Goal: Information Seeking & Learning: Learn about a topic

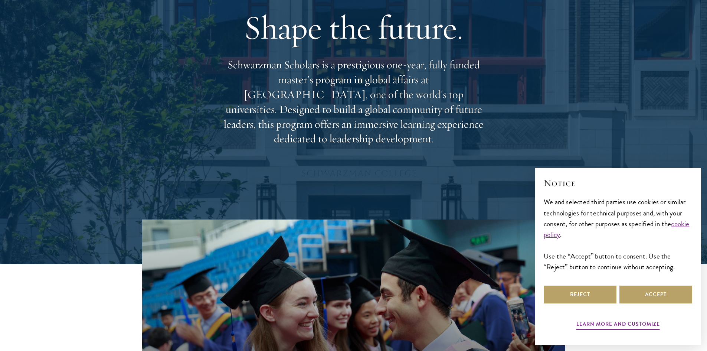
scroll to position [111, 0]
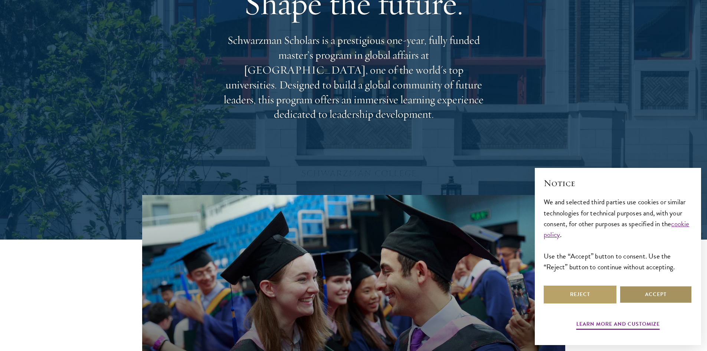
click at [655, 293] on button "Accept" at bounding box center [656, 295] width 73 height 18
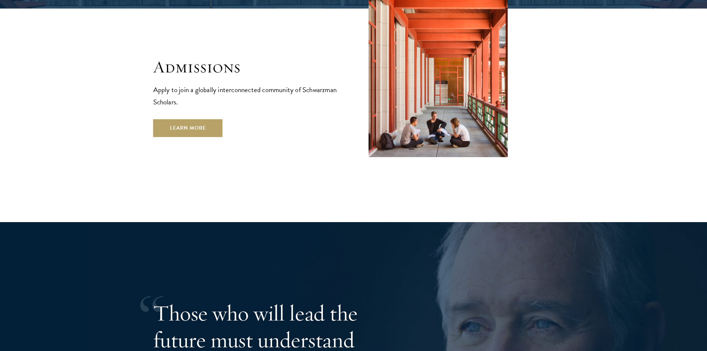
scroll to position [1523, 0]
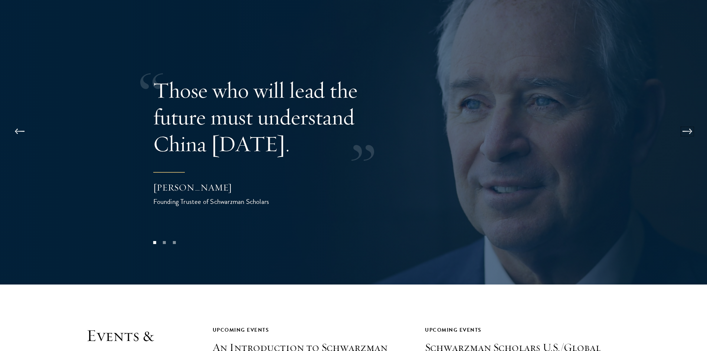
click at [686, 121] on button at bounding box center [688, 131] width 25 height 21
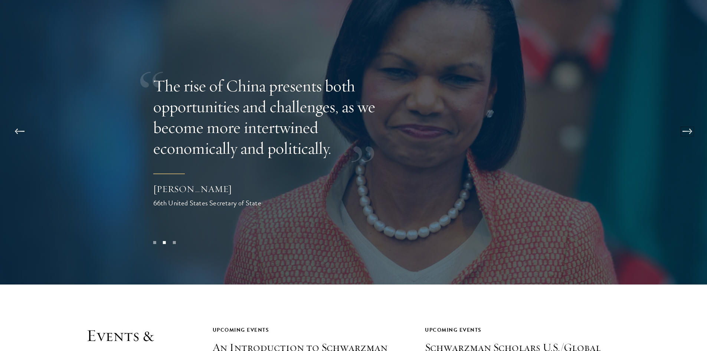
click at [686, 121] on button at bounding box center [688, 131] width 25 height 21
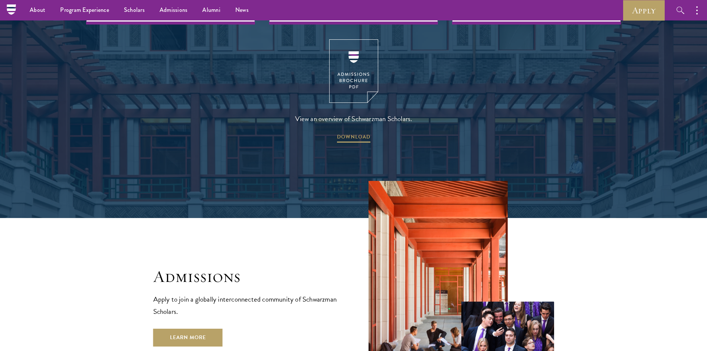
scroll to position [949, 0]
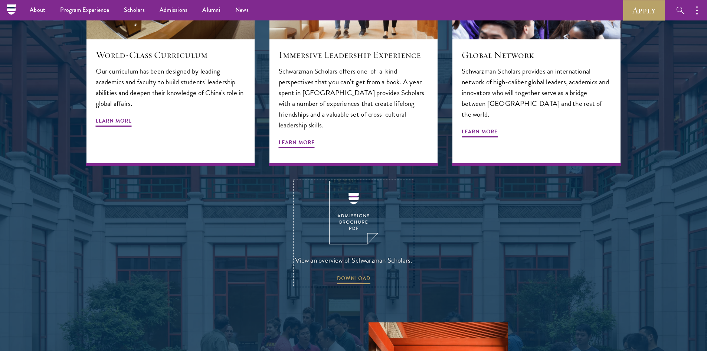
click at [356, 202] on img at bounding box center [353, 213] width 49 height 64
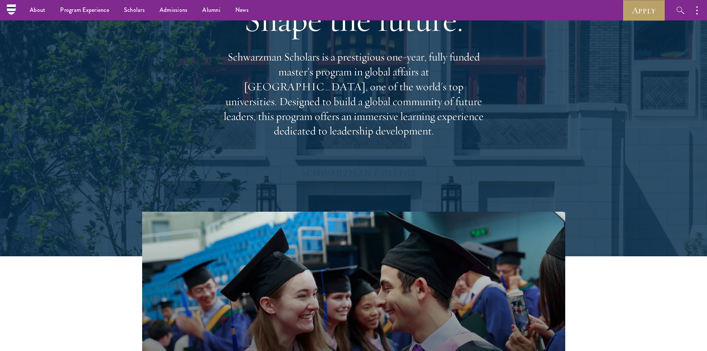
scroll to position [0, 0]
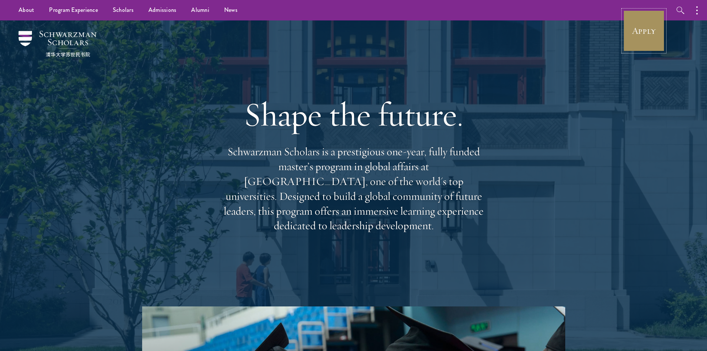
click at [634, 42] on link "Apply" at bounding box center [645, 31] width 42 height 42
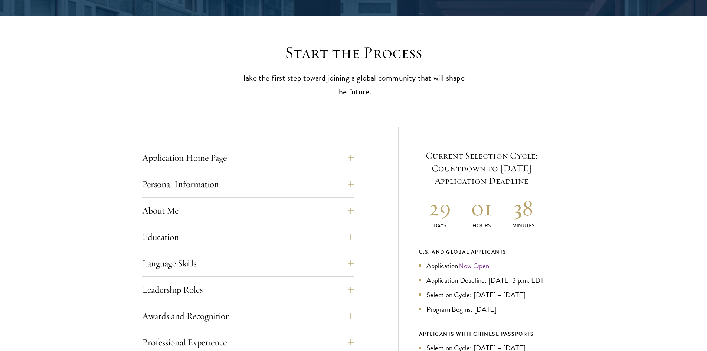
scroll to position [223, 0]
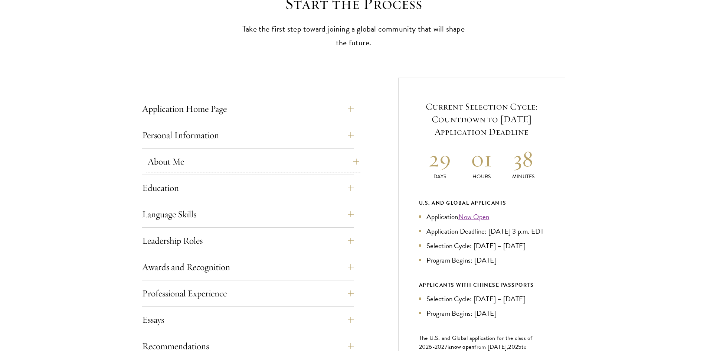
click at [342, 158] on button "About Me" at bounding box center [254, 162] width 212 height 18
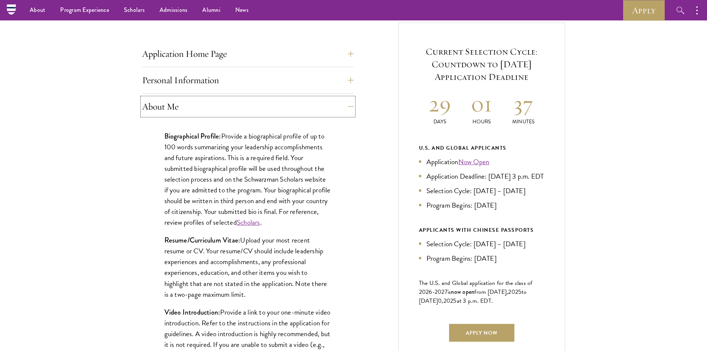
scroll to position [260, 0]
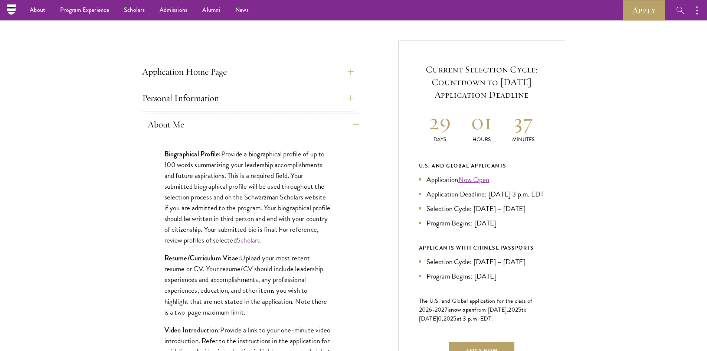
click at [319, 123] on button "About Me" at bounding box center [254, 124] width 212 height 18
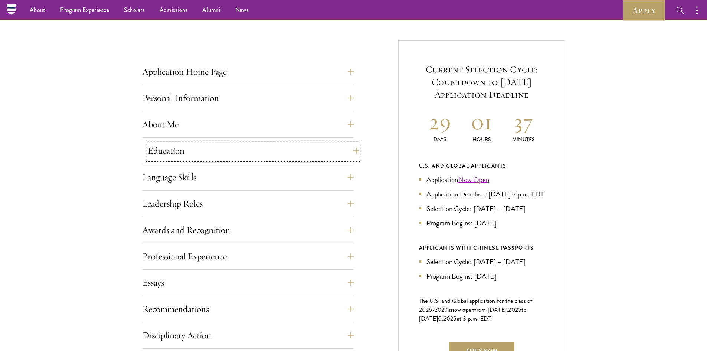
click at [319, 153] on button "Education" at bounding box center [254, 151] width 212 height 18
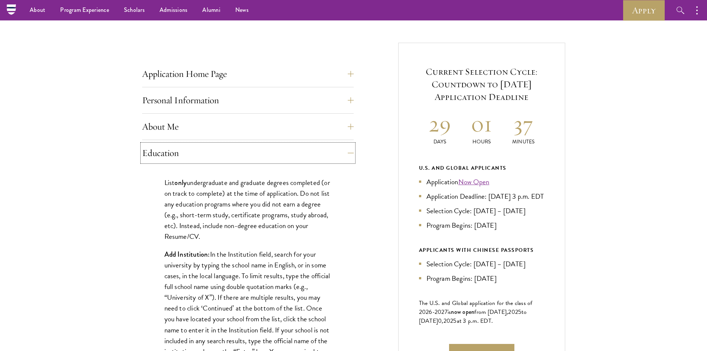
scroll to position [186, 0]
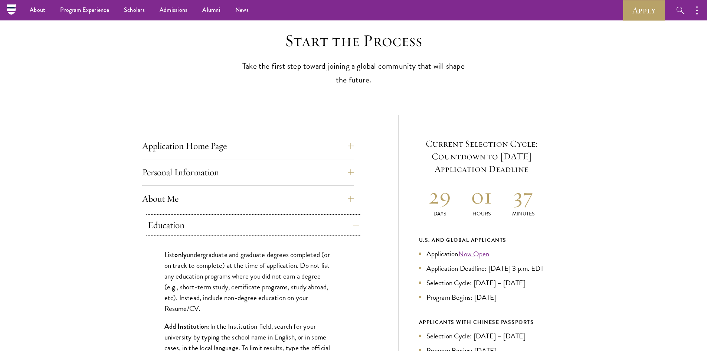
click at [339, 229] on button "Education" at bounding box center [254, 225] width 212 height 18
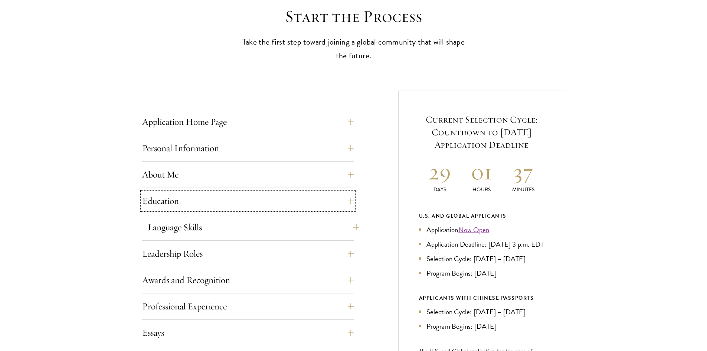
scroll to position [223, 0]
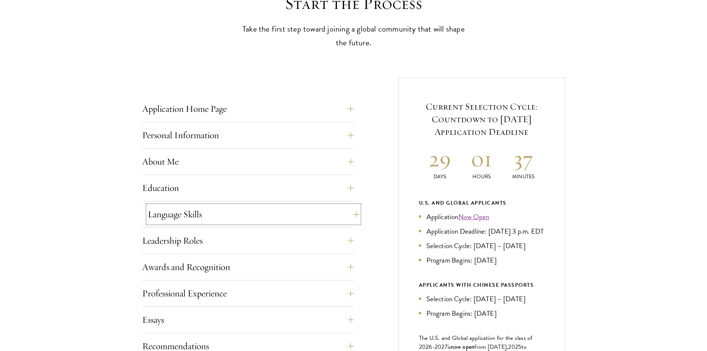
click at [300, 223] on button "Language Skills" at bounding box center [254, 214] width 212 height 18
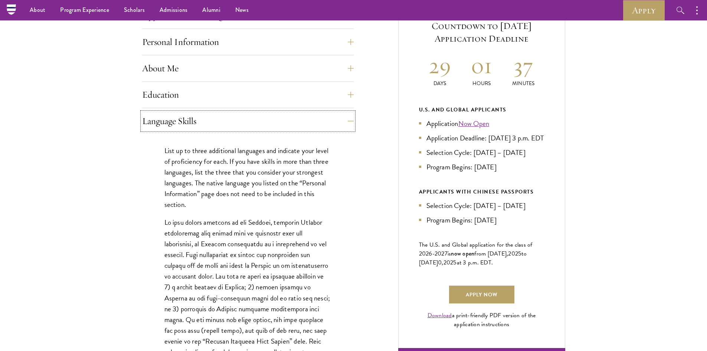
scroll to position [297, 0]
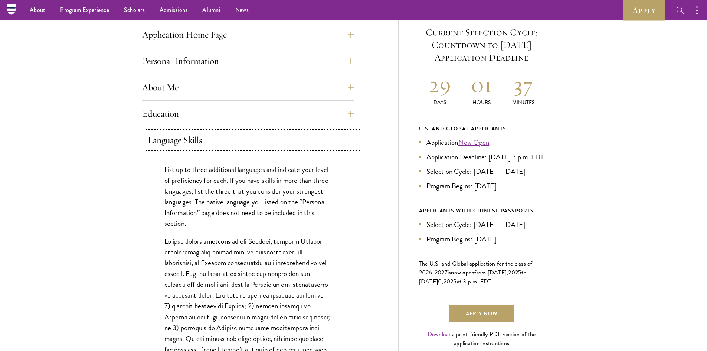
click at [325, 143] on button "Language Skills" at bounding box center [254, 140] width 212 height 18
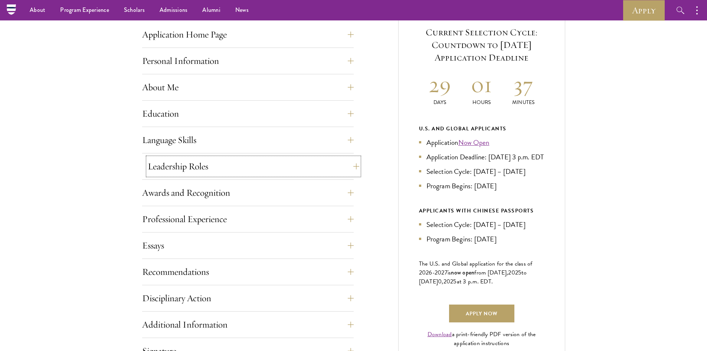
click at [307, 172] on button "Leadership Roles" at bounding box center [254, 166] width 212 height 18
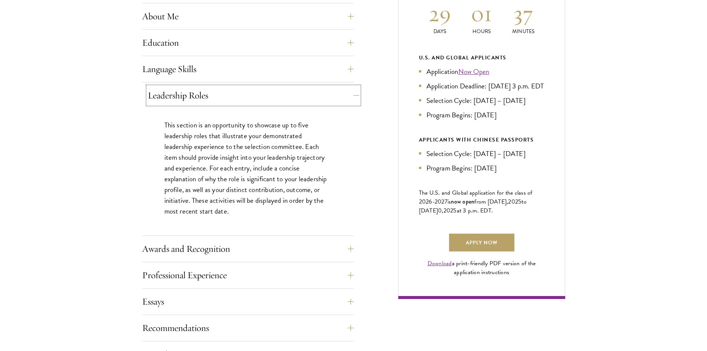
scroll to position [371, 0]
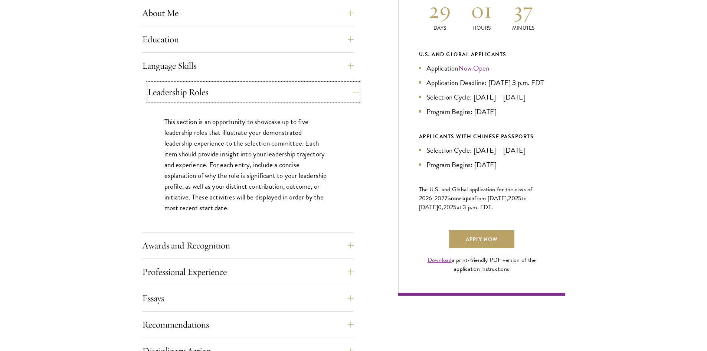
click at [307, 95] on button "Leadership Roles" at bounding box center [254, 92] width 212 height 18
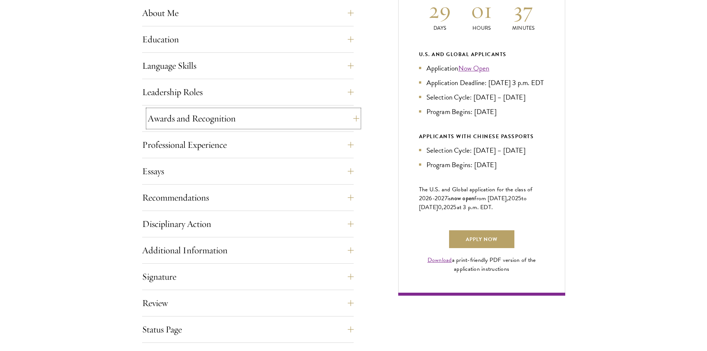
click at [307, 118] on button "Awards and Recognition" at bounding box center [254, 119] width 212 height 18
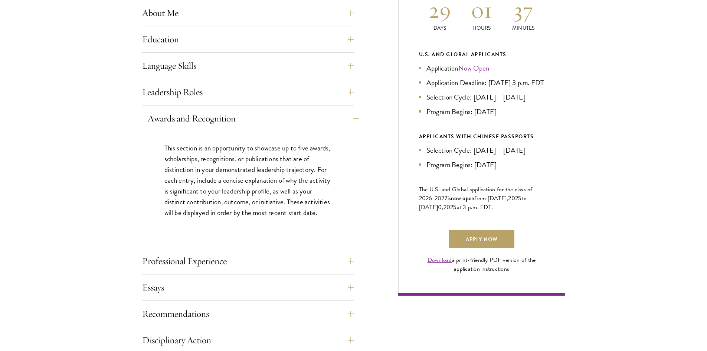
click at [284, 124] on button "Awards and Recognition" at bounding box center [254, 119] width 212 height 18
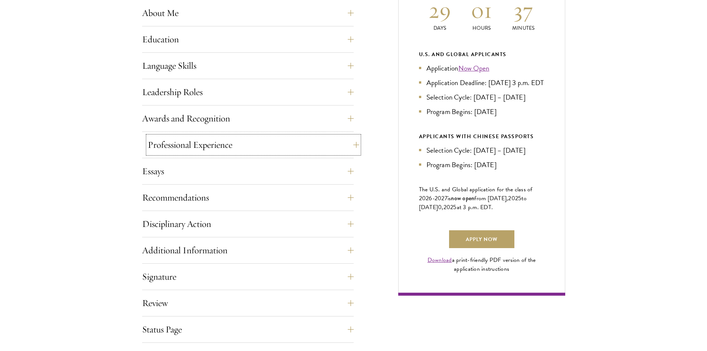
click at [276, 143] on button "Professional Experience" at bounding box center [254, 145] width 212 height 18
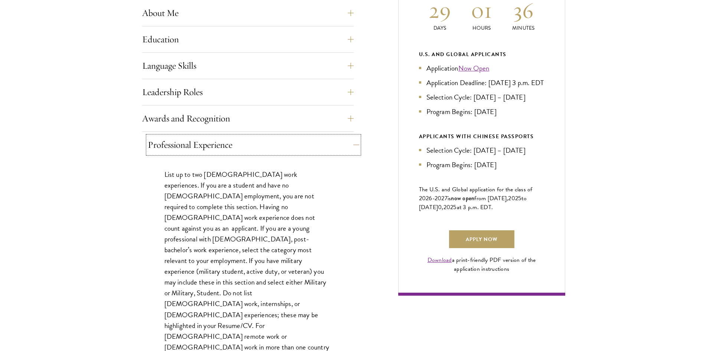
click at [274, 148] on button "Professional Experience" at bounding box center [254, 145] width 212 height 18
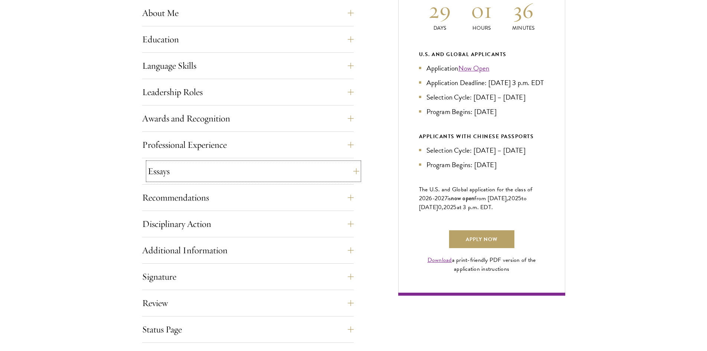
click at [286, 174] on button "Essays" at bounding box center [254, 171] width 212 height 18
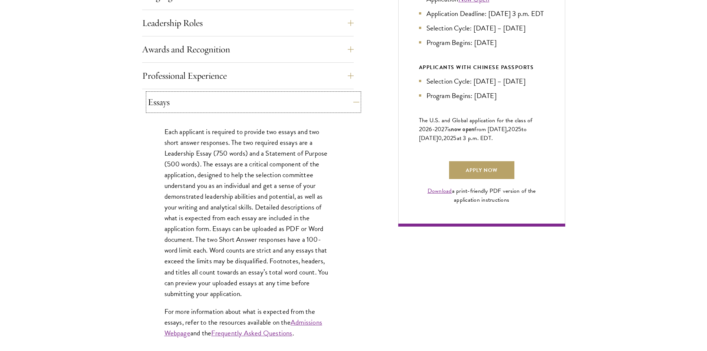
scroll to position [446, 0]
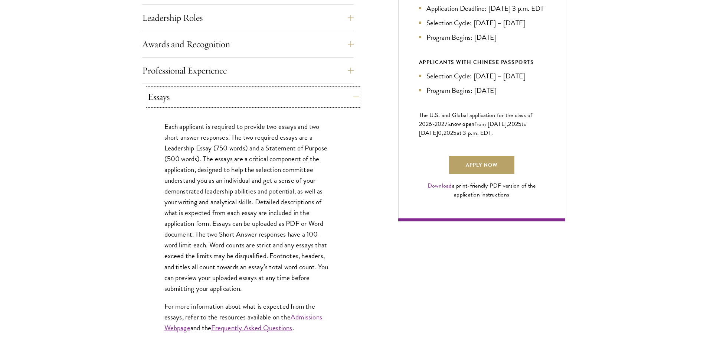
click at [266, 102] on button "Essays" at bounding box center [254, 97] width 212 height 18
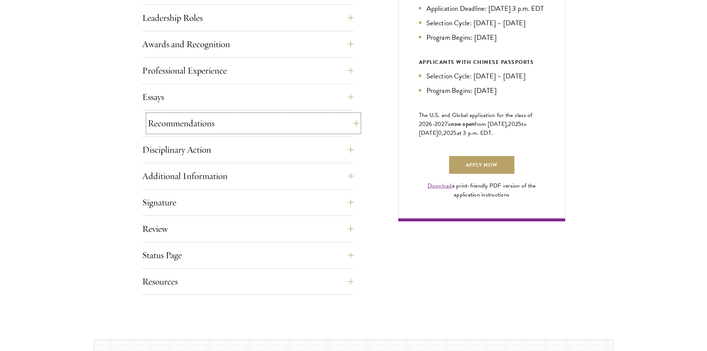
click at [265, 124] on button "Recommendations" at bounding box center [254, 123] width 212 height 18
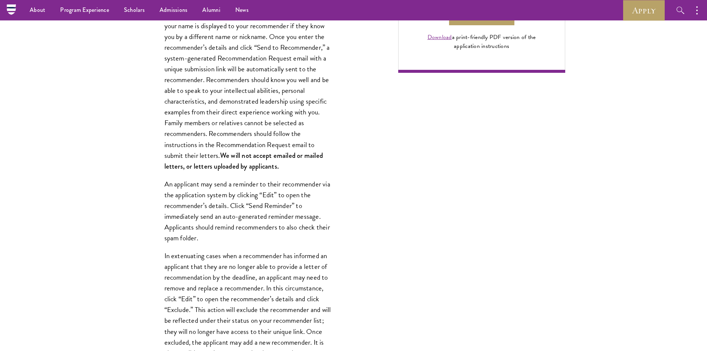
scroll to position [520, 0]
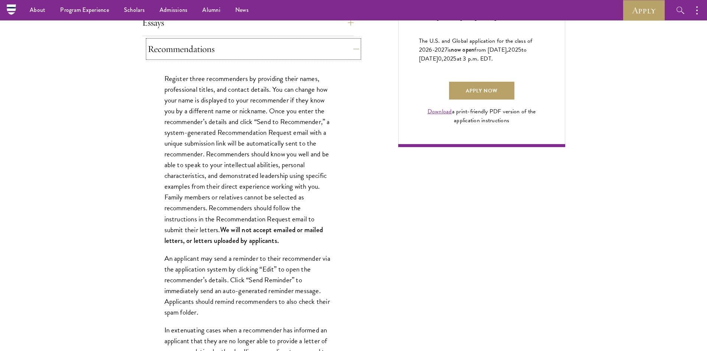
click at [245, 44] on button "Recommendations" at bounding box center [254, 49] width 212 height 18
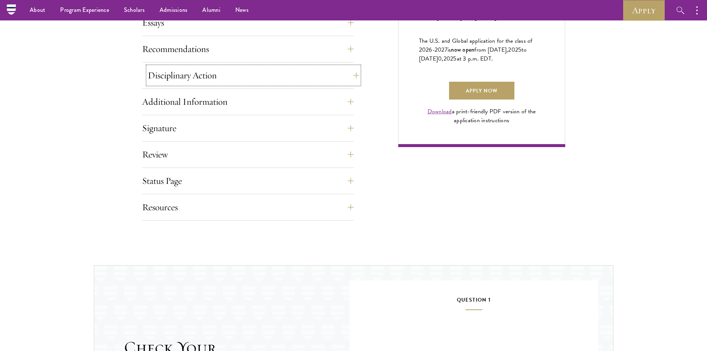
click at [261, 79] on button "Disciplinary Action" at bounding box center [254, 75] width 212 height 18
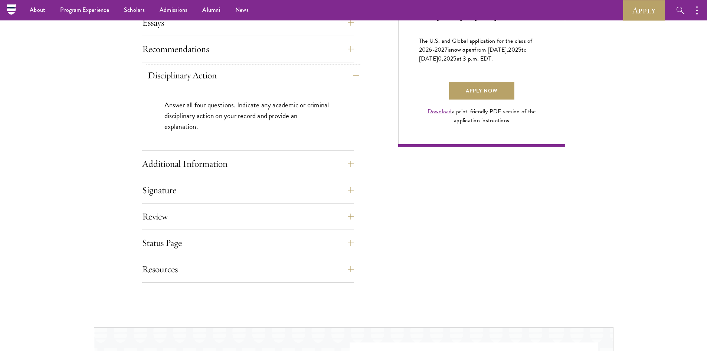
click at [261, 79] on button "Disciplinary Action" at bounding box center [254, 75] width 212 height 18
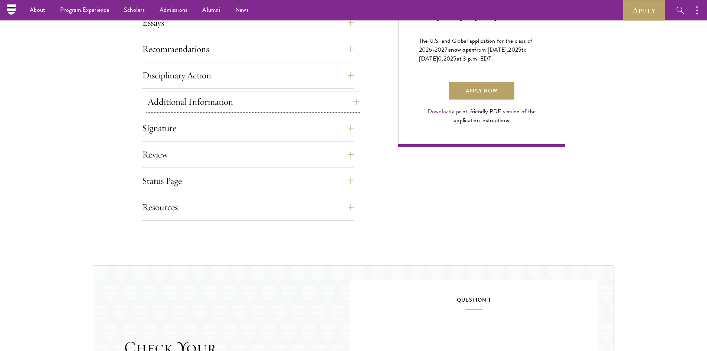
click at [268, 104] on button "Additional Information" at bounding box center [254, 102] width 212 height 18
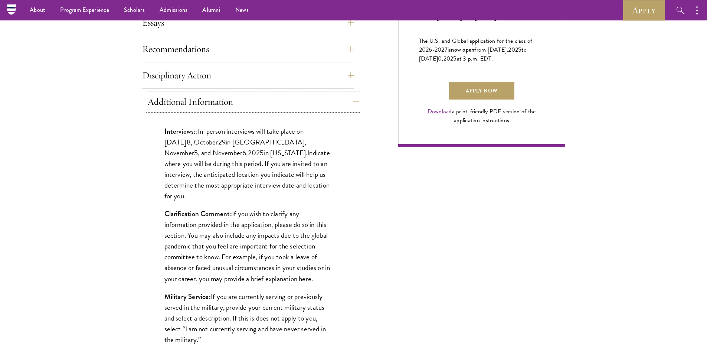
click at [267, 102] on button "Additional Information" at bounding box center [254, 102] width 212 height 18
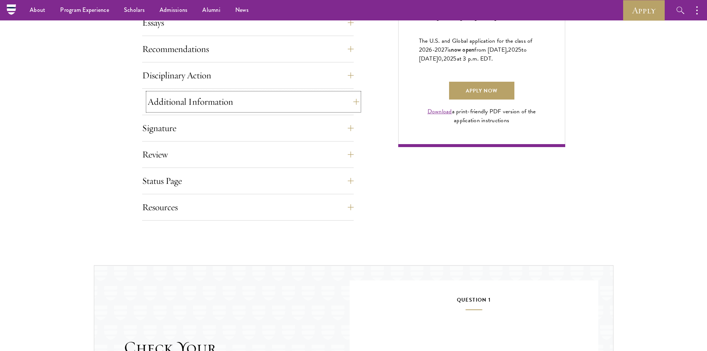
click at [264, 97] on button "Additional Information" at bounding box center [254, 102] width 212 height 18
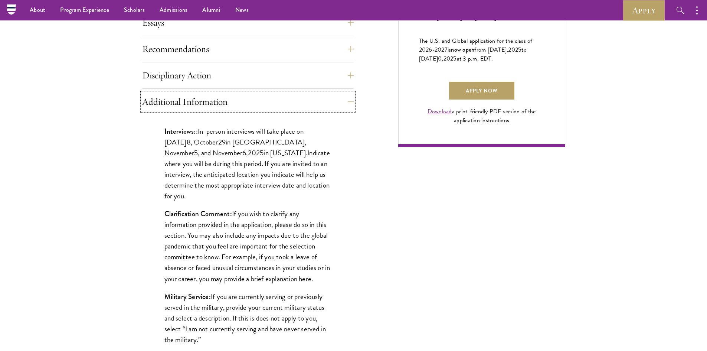
scroll to position [557, 0]
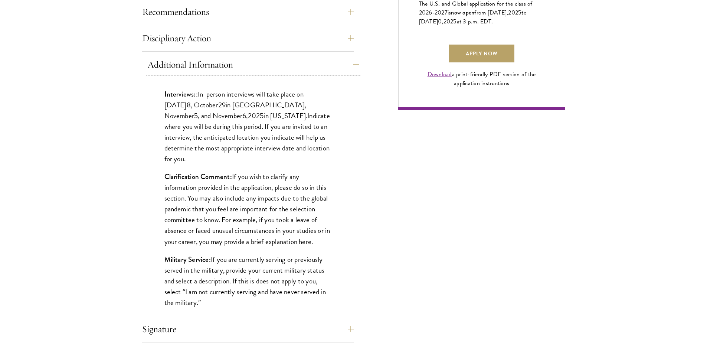
click at [258, 56] on button "Additional Information" at bounding box center [254, 65] width 212 height 18
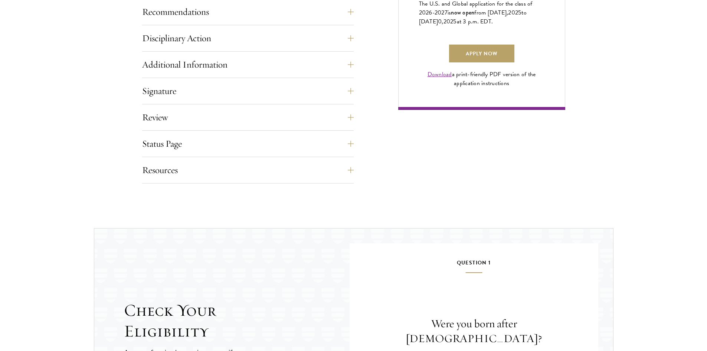
click at [259, 102] on div "Signature Applicants are required to confirm and certify that all information p…" at bounding box center [248, 93] width 212 height 22
click at [260, 98] on button "Signature" at bounding box center [254, 91] width 212 height 18
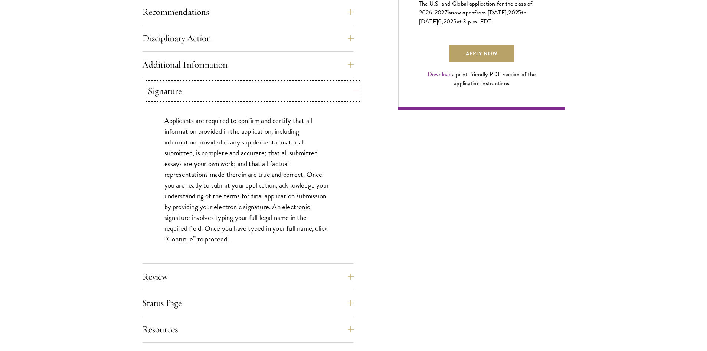
click at [260, 98] on button "Signature" at bounding box center [254, 91] width 212 height 18
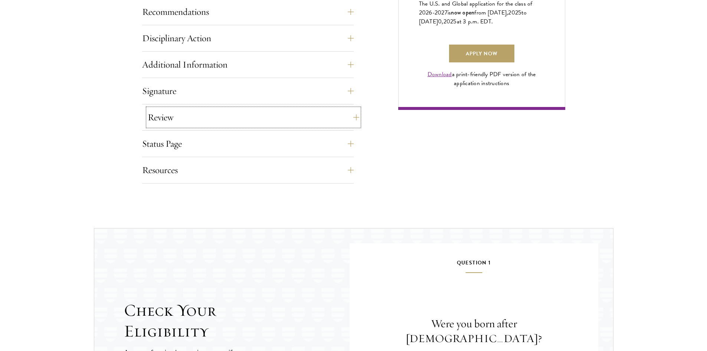
click at [254, 113] on button "Review" at bounding box center [254, 117] width 212 height 18
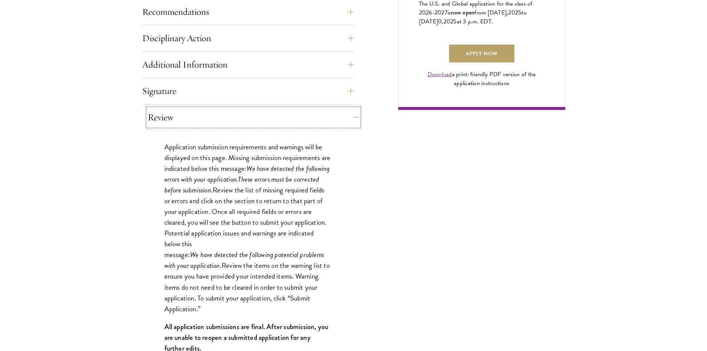
click at [251, 119] on button "Review" at bounding box center [254, 117] width 212 height 18
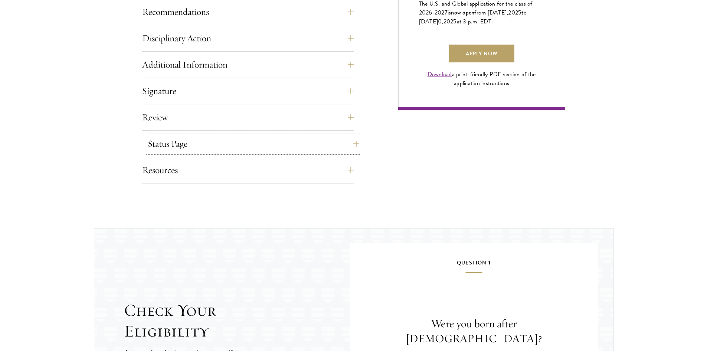
click at [243, 141] on button "Status Page" at bounding box center [254, 144] width 212 height 18
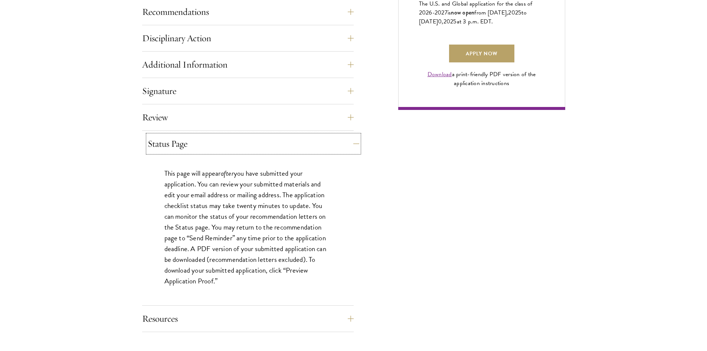
click at [243, 141] on button "Status Page" at bounding box center [254, 144] width 212 height 18
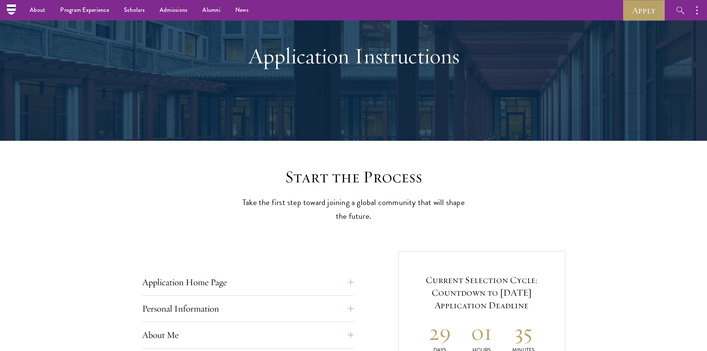
scroll to position [0, 0]
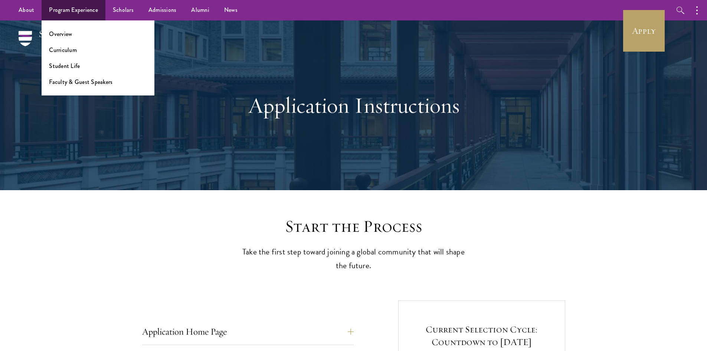
click at [79, 50] on li "Curriculum" at bounding box center [98, 50] width 98 height 9
click at [69, 51] on link "Curriculum" at bounding box center [63, 50] width 28 height 9
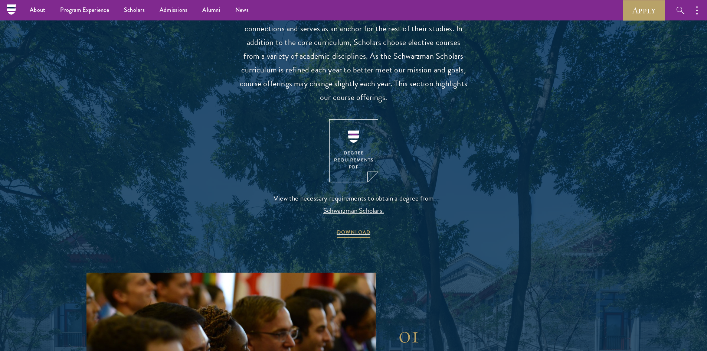
scroll to position [706, 0]
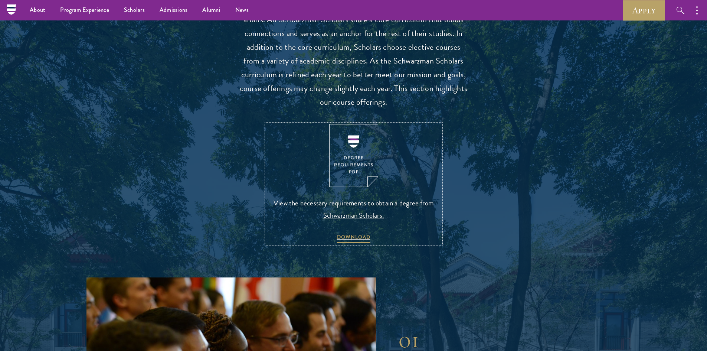
click at [361, 162] on img at bounding box center [353, 156] width 49 height 64
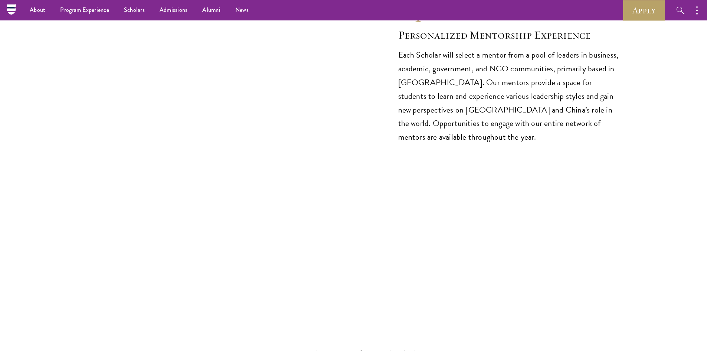
scroll to position [3899, 0]
